Goal: Task Accomplishment & Management: Use online tool/utility

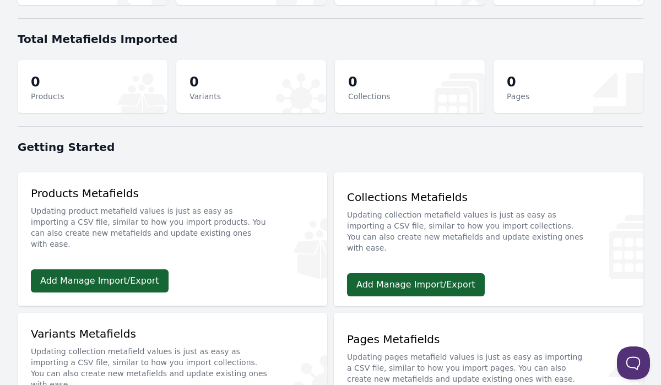
scroll to position [110, 0]
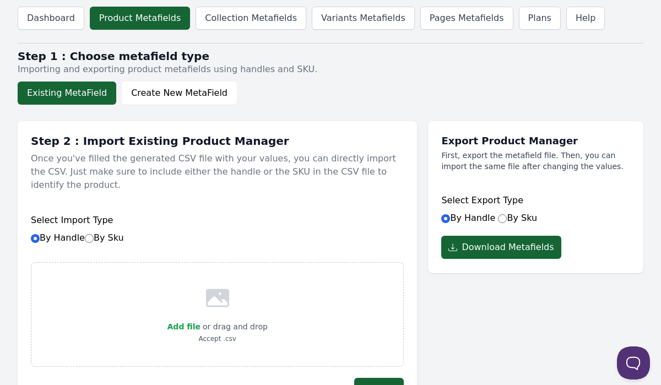
click at [95, 232] on label "By Sku" at bounding box center [104, 237] width 39 height 10
click at [94, 234] on input "By Sku" at bounding box center [89, 238] width 9 height 9
radio input "true"
click at [503, 220] on input "By Sku" at bounding box center [502, 218] width 9 height 9
radio input "true"
